Goal: Transaction & Acquisition: Purchase product/service

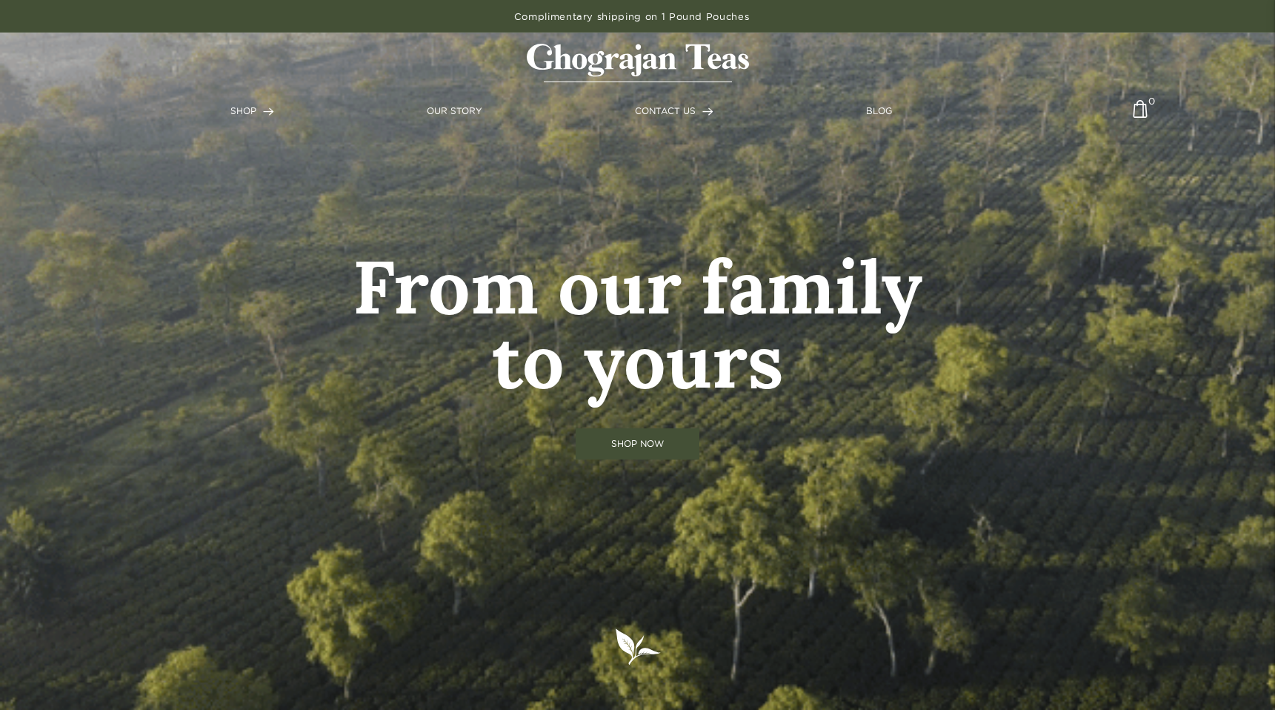
click at [628, 456] on link "SHOP NOW" at bounding box center [638, 443] width 124 height 31
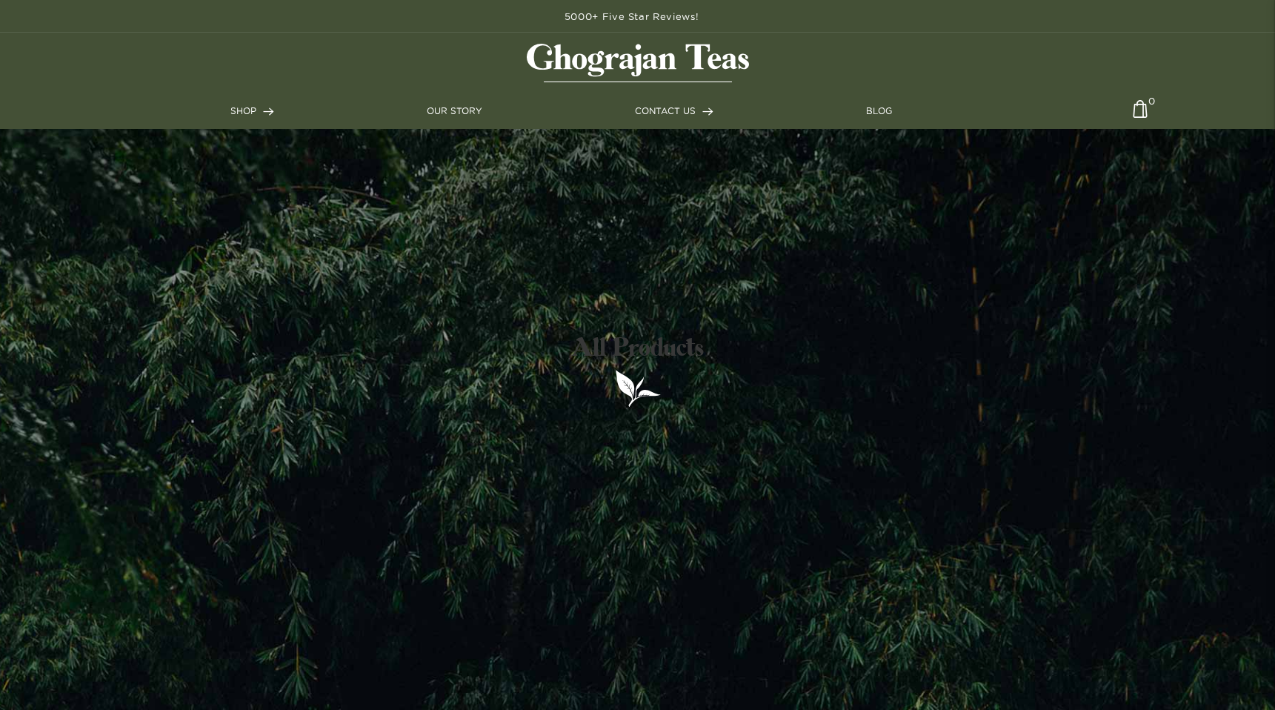
click at [252, 120] on ul "SHOP Teas Shop All Assam Breakfast Assam Golden Tips English Breakfast Royal Ma…" at bounding box center [637, 111] width 814 height 36
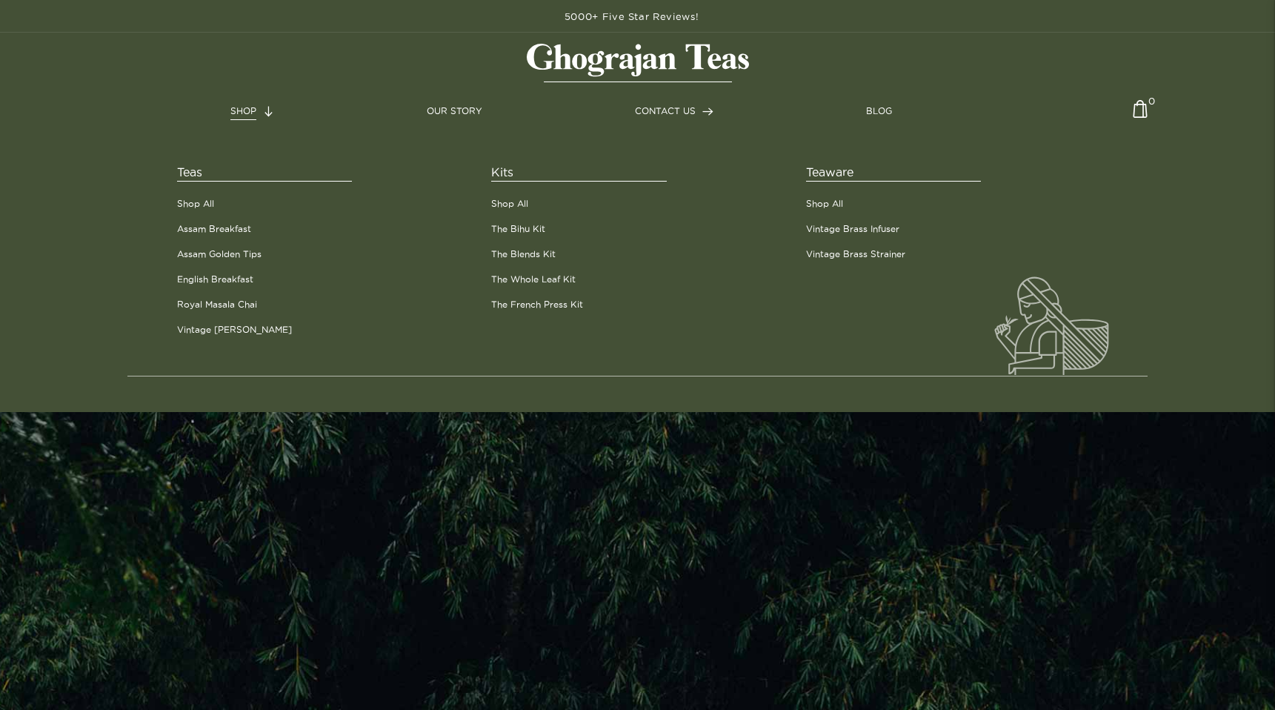
click at [243, 113] on span "SHOP" at bounding box center [243, 111] width 26 height 10
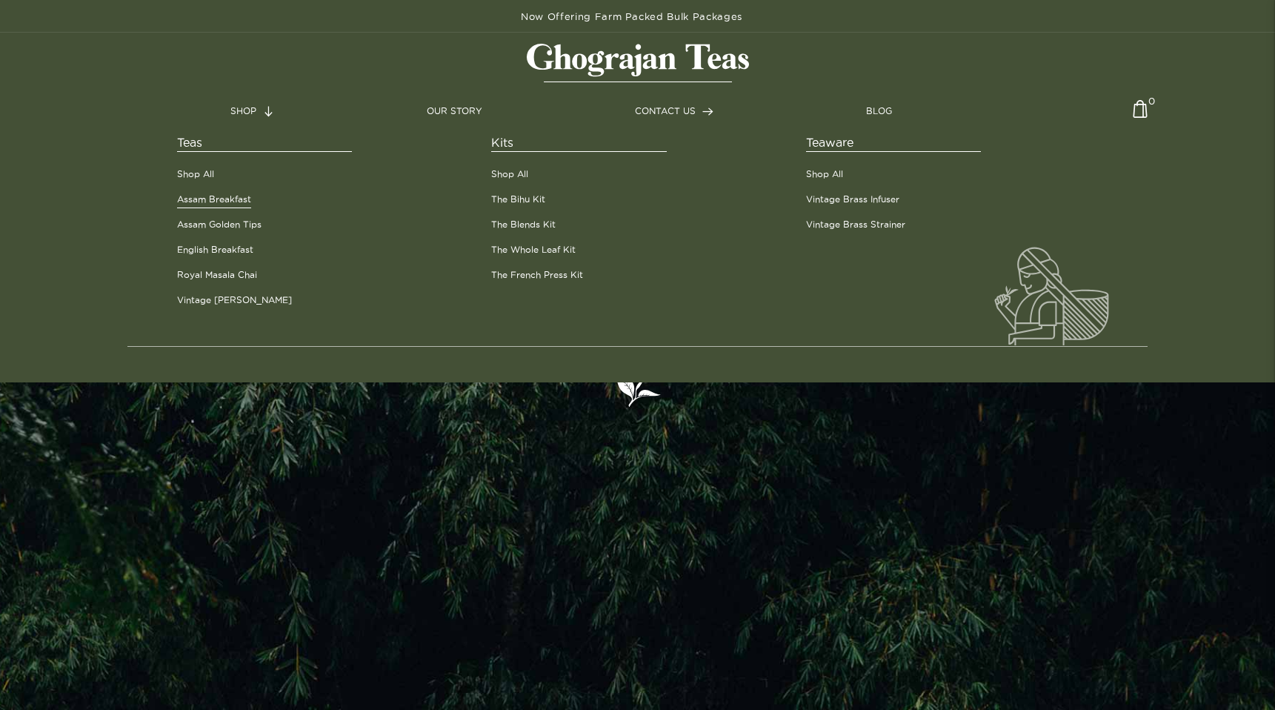
click at [201, 200] on link "Assam Breakfast" at bounding box center [214, 199] width 74 height 13
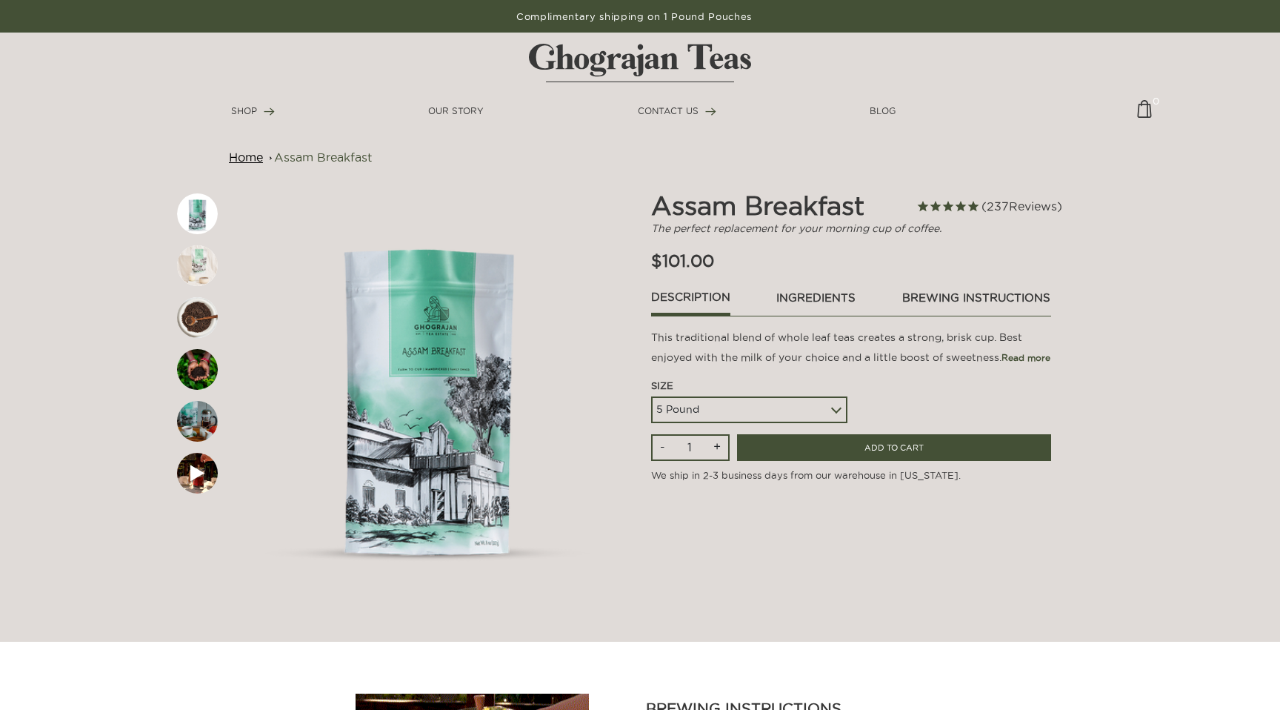
click at [718, 421] on select "5 Pound 10 Pound Paper Sack (68 lbs) Pallet - 20 Paper Sacks - 1364 lbs" at bounding box center [749, 409] width 196 height 27
select select
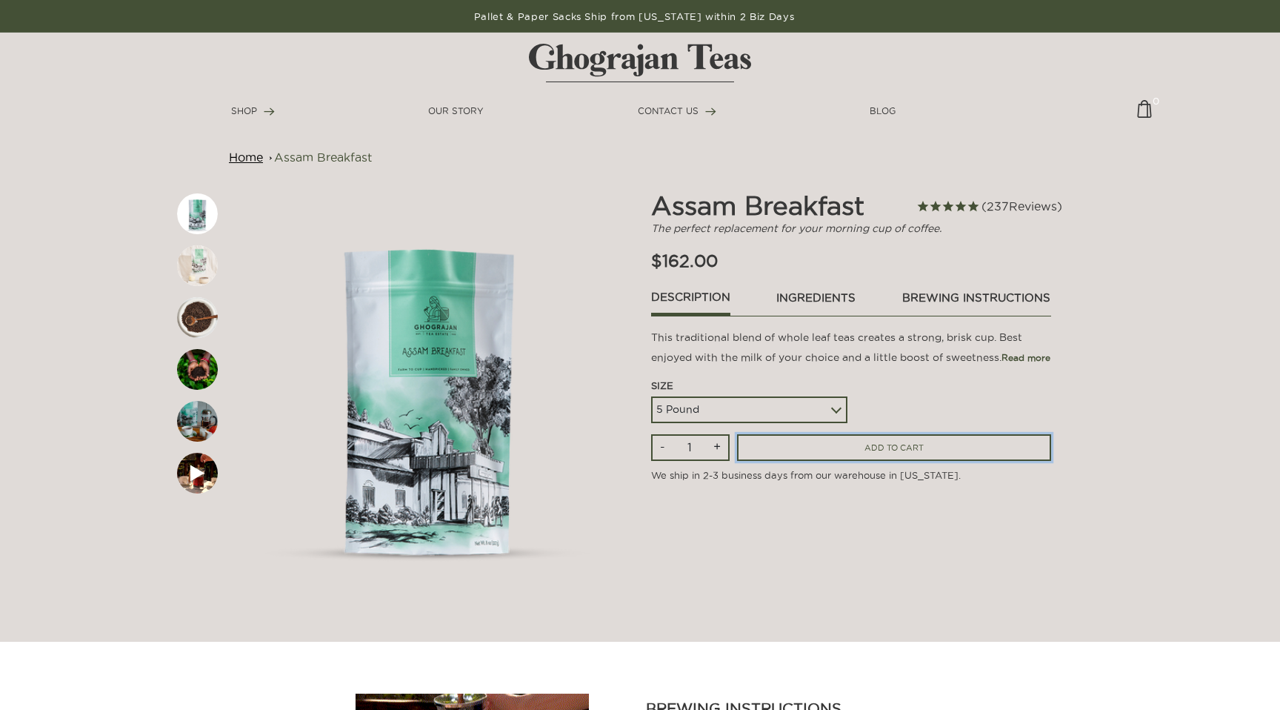
click at [794, 450] on input "ADD TO CART" at bounding box center [894, 447] width 314 height 27
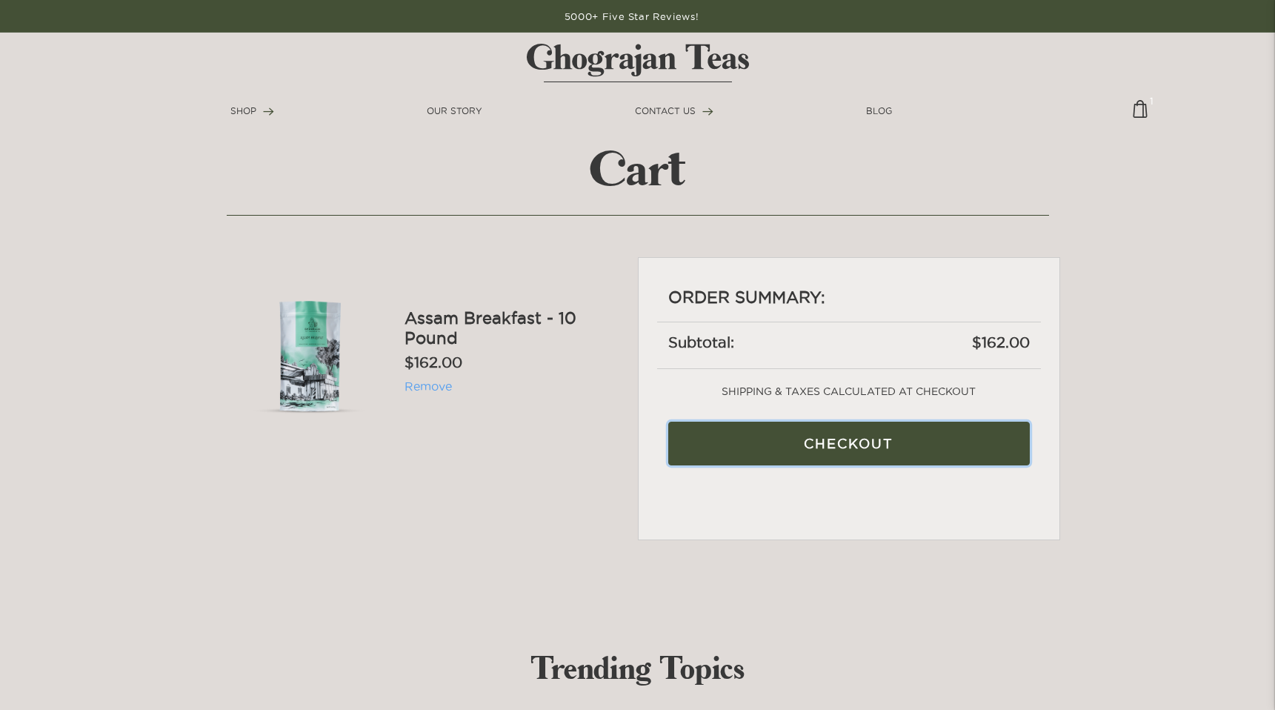
click at [776, 438] on input "Checkout" at bounding box center [848, 443] width 361 height 44
